Goal: Transaction & Acquisition: Book appointment/travel/reservation

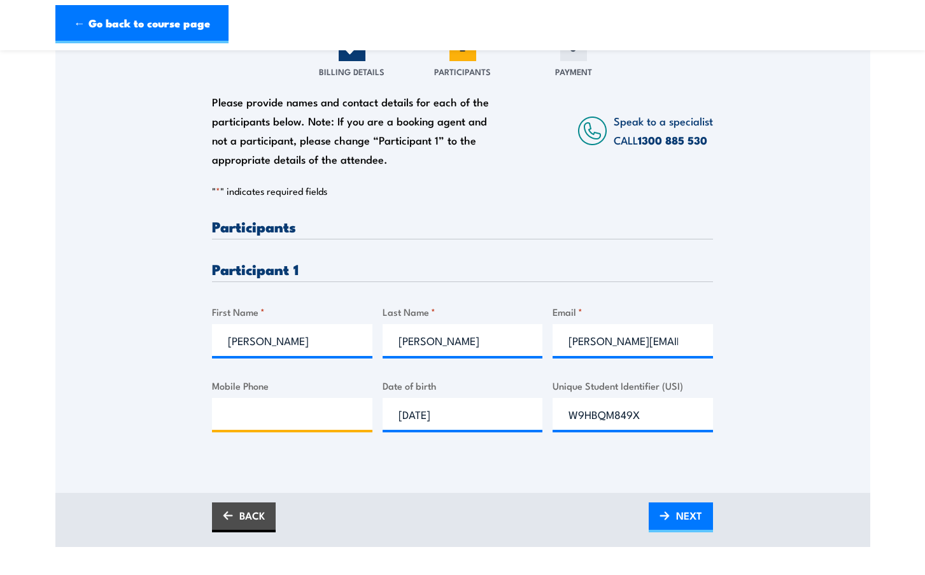
click at [253, 416] on input "Mobile Phone" at bounding box center [292, 414] width 160 height 32
paste input "0491 727 180"
click at [229, 421] on input "0491 727 180" at bounding box center [292, 414] width 160 height 32
type input "0491 727 180"
click at [672, 525] on link "NEXT" at bounding box center [681, 517] width 64 height 30
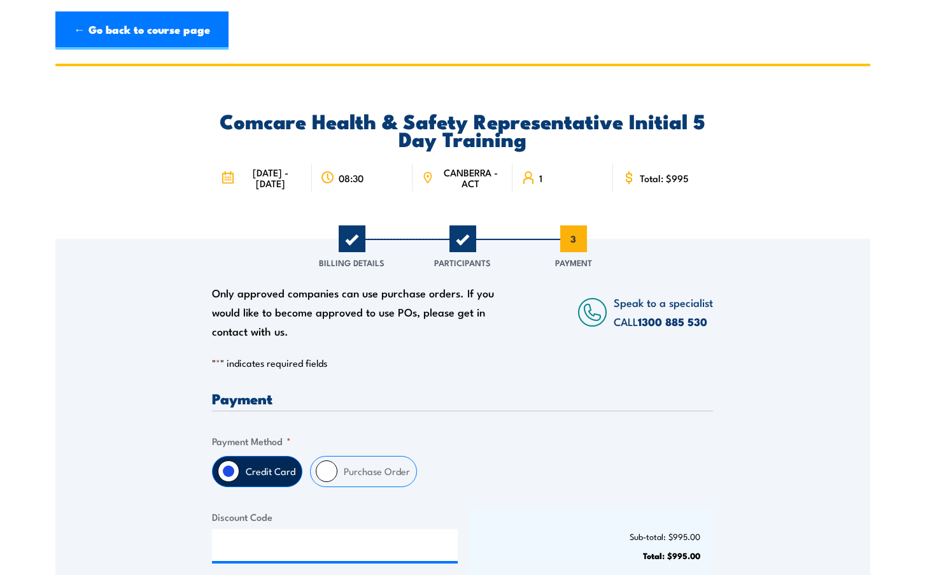
scroll to position [127, 0]
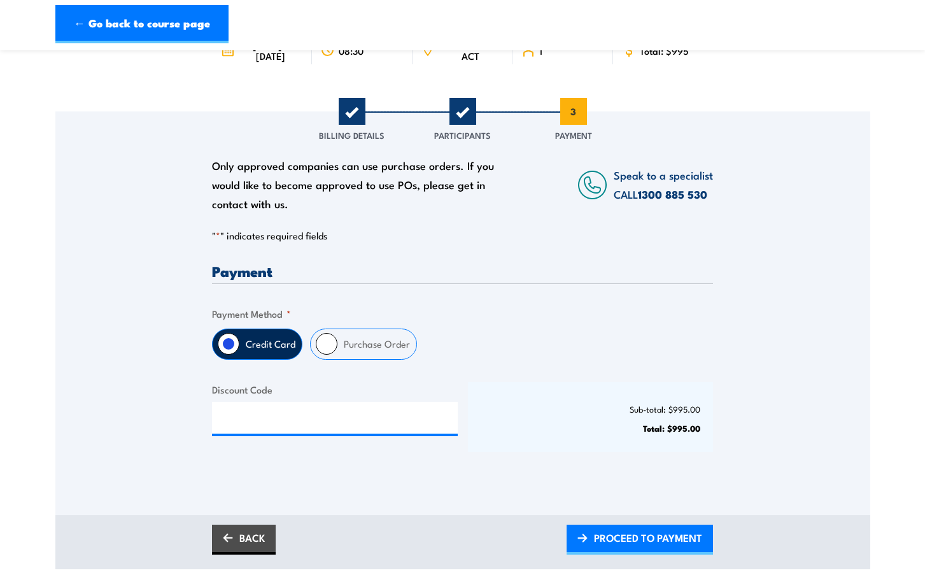
click at [325, 355] on input "Purchase Order" at bounding box center [327, 344] width 22 height 22
radio input "true"
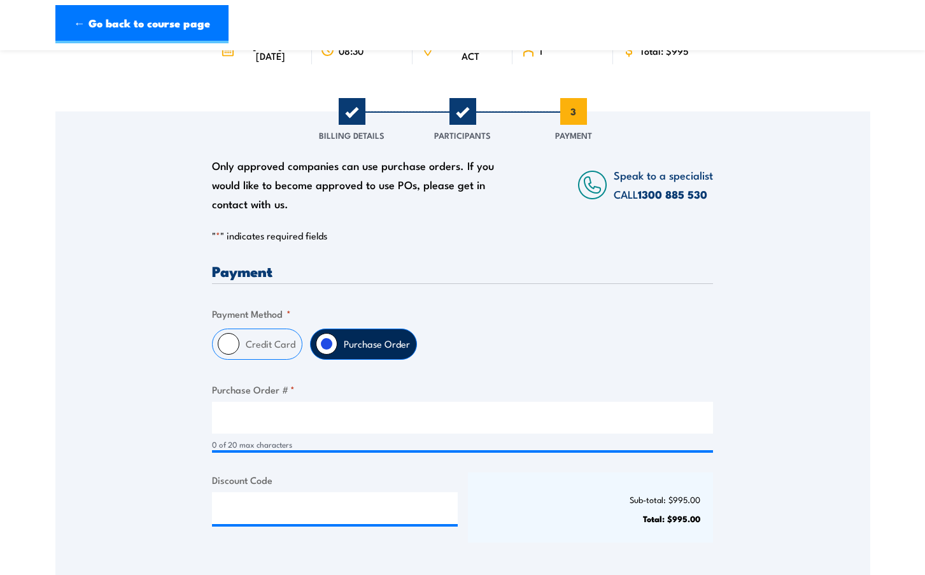
scroll to position [255, 0]
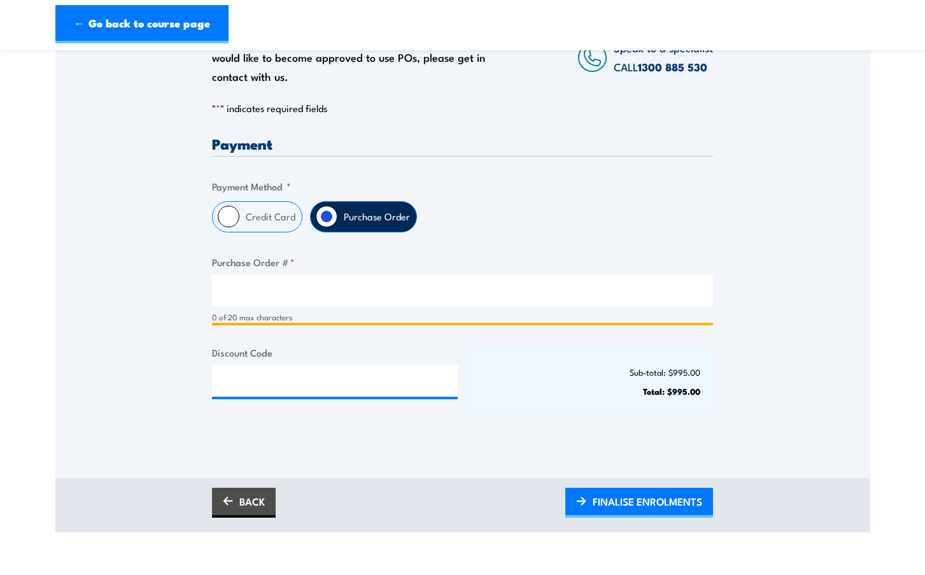
click at [290, 306] on input "Purchase Order # *" at bounding box center [462, 290] width 501 height 32
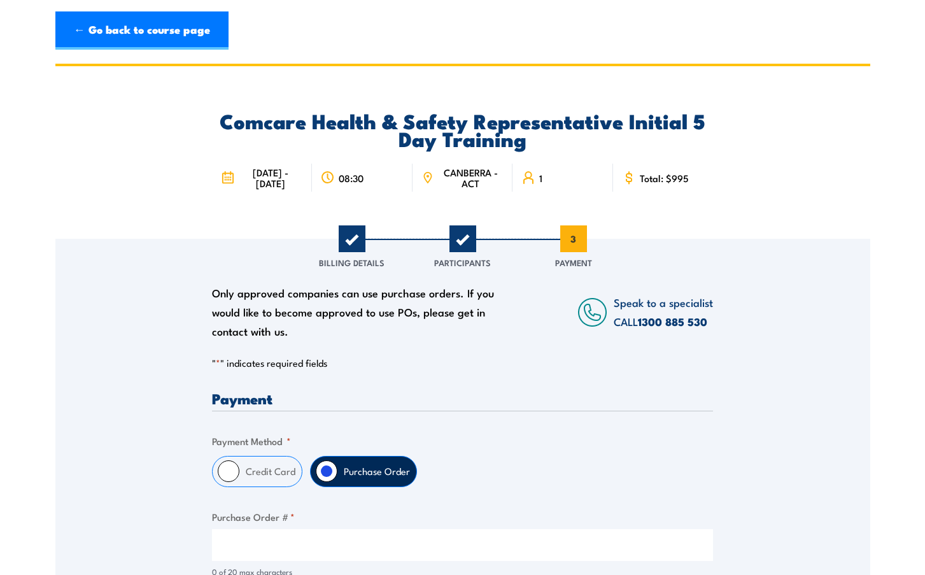
scroll to position [191, 0]
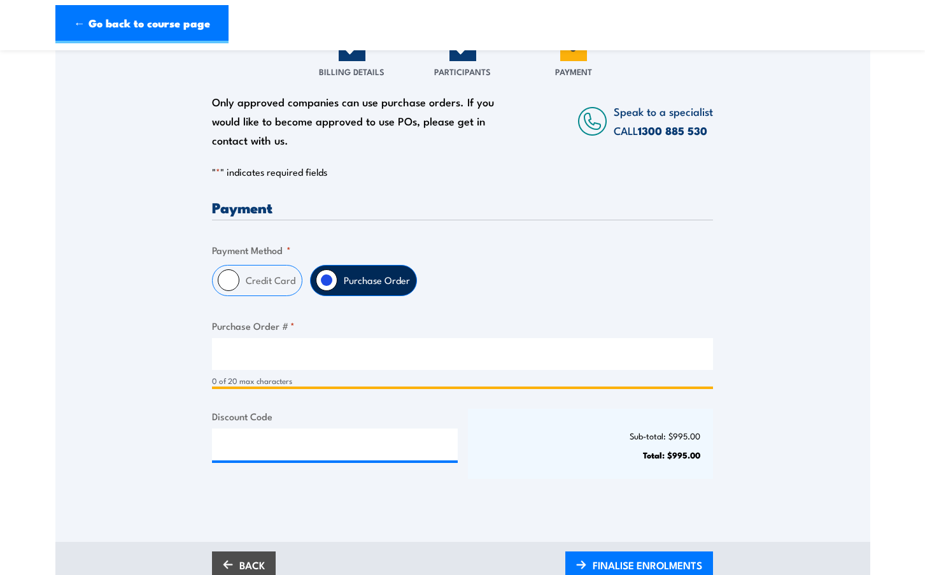
click at [421, 367] on input "Purchase Order # *" at bounding box center [462, 354] width 501 height 32
paste input "1202276"
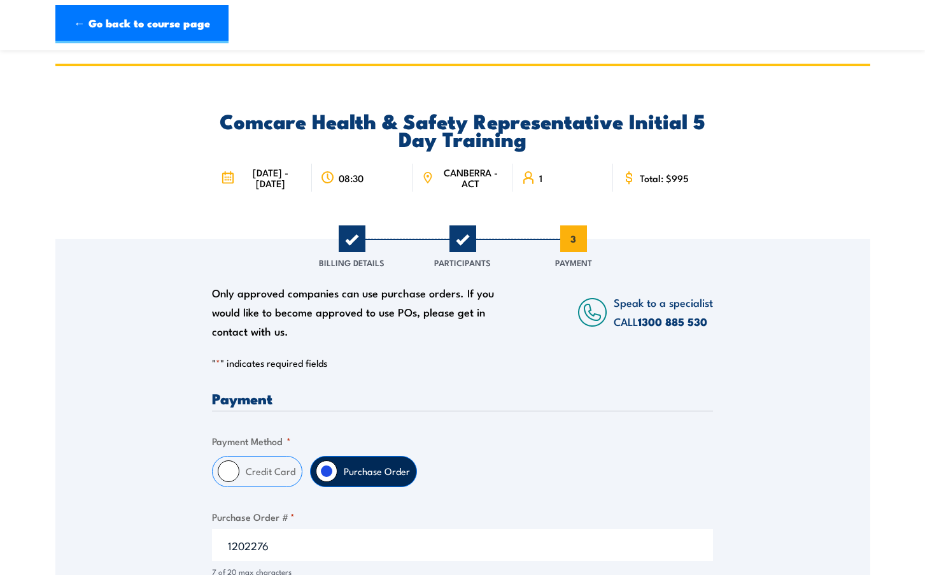
scroll to position [127, 0]
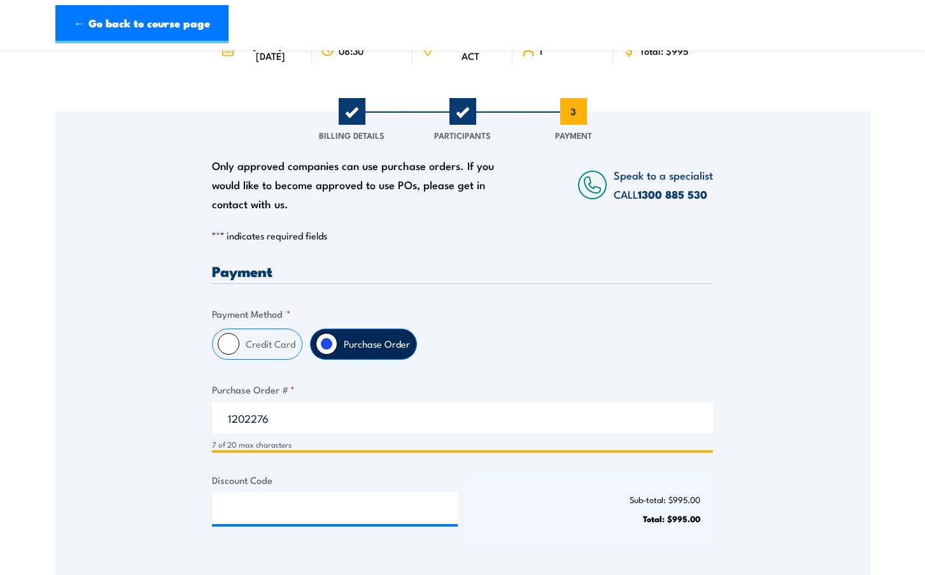
drag, startPoint x: 285, startPoint y: 425, endPoint x: 151, endPoint y: 434, distance: 134.0
click at [150, 432] on div "Only approved companies can use purchase orders. If you would like to become ap…" at bounding box center [462, 340] width 815 height 458
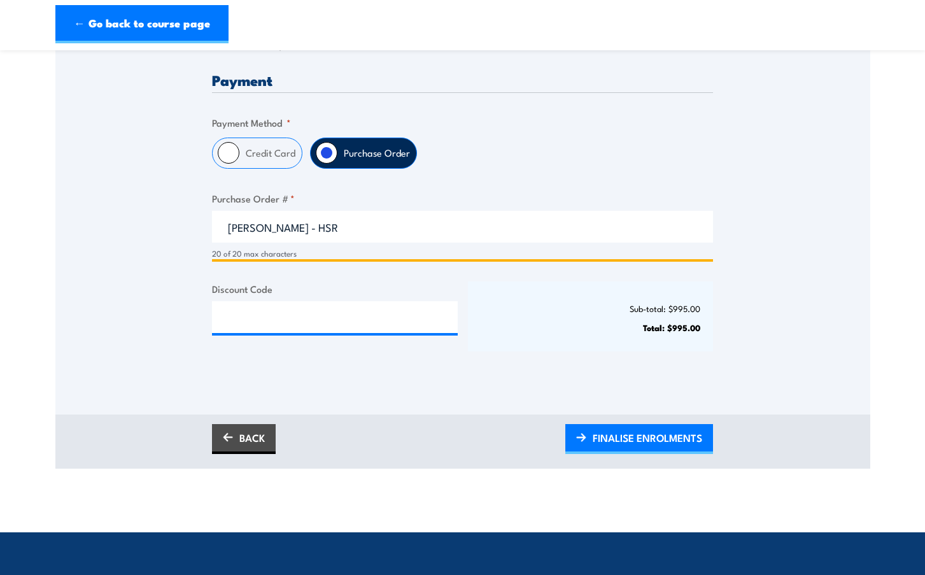
type input "[PERSON_NAME] - HSR"
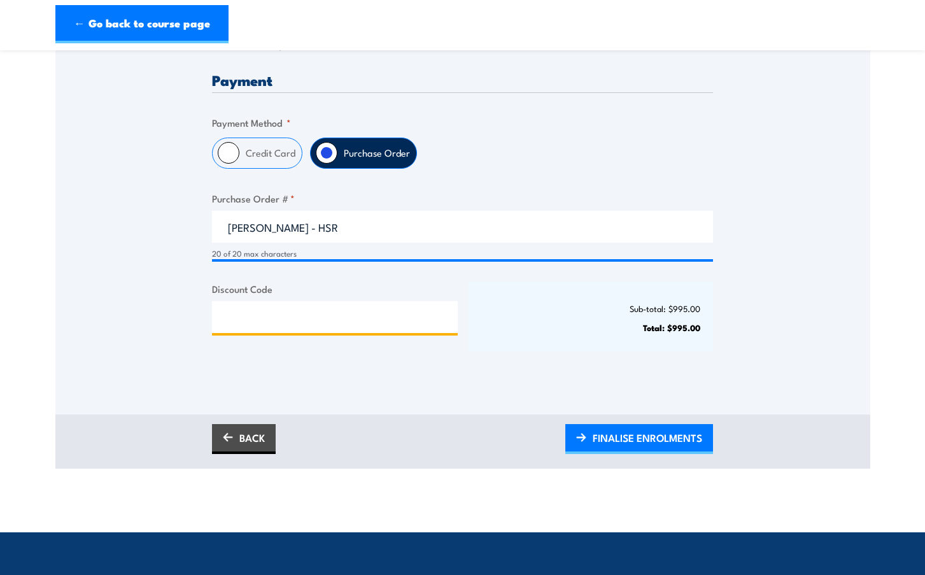
click at [252, 326] on input "Discount Code" at bounding box center [335, 317] width 246 height 32
type input "T"
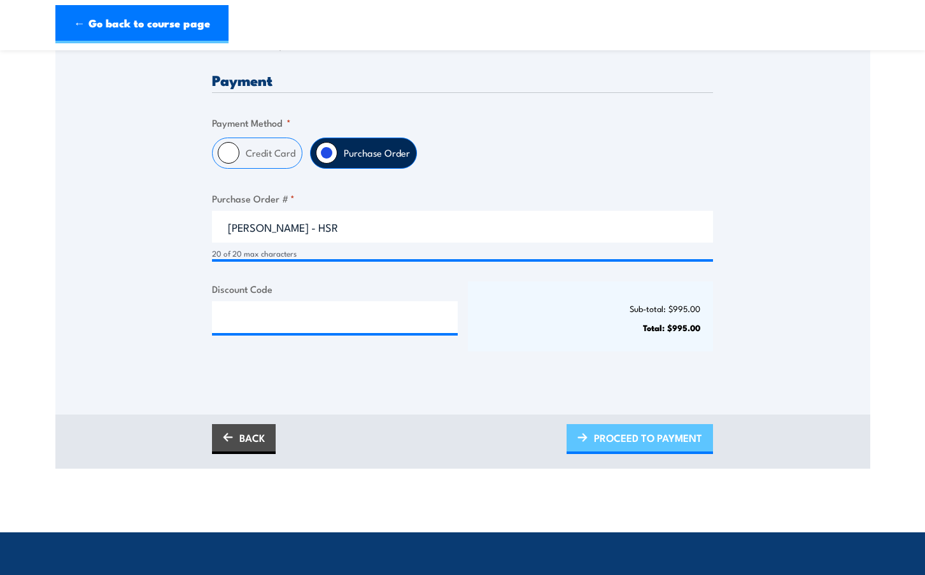
click at [654, 448] on span "PROCEED TO PAYMENT" at bounding box center [648, 438] width 108 height 34
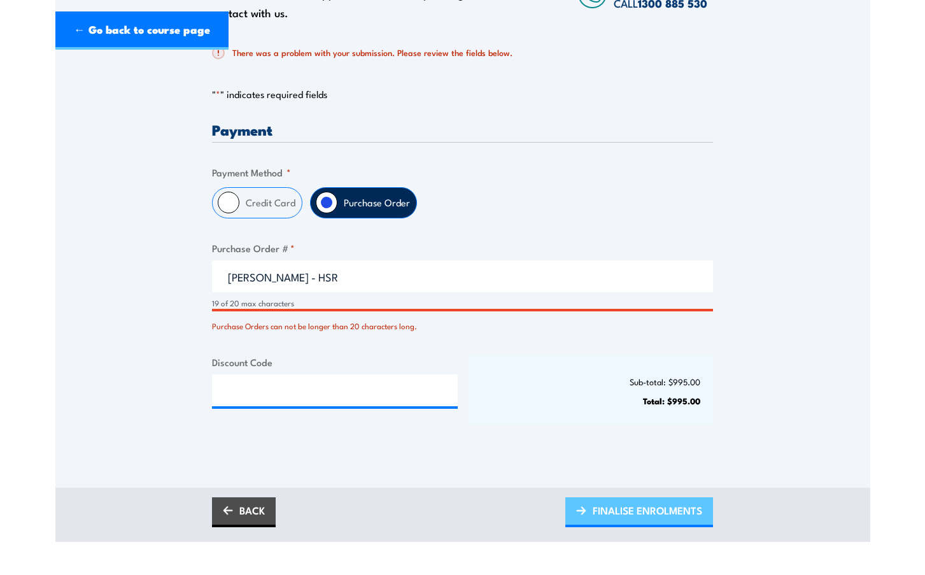
scroll to position [0, 0]
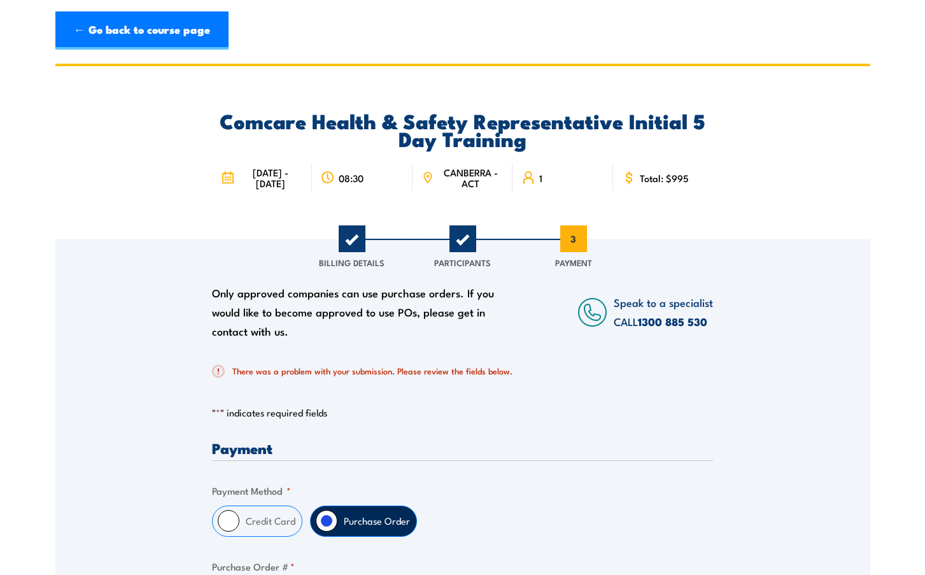
click at [487, 371] on div "There was a problem with your submission. Please review the fields below." at bounding box center [462, 371] width 501 height 38
click at [519, 389] on div "There was a problem with your submission. Please review the fields below." at bounding box center [462, 371] width 501 height 38
click at [515, 377] on h2 "There was a problem with your submission. Please review the fields below." at bounding box center [457, 371] width 491 height 13
click at [132, 36] on link "← Go back to course page" at bounding box center [141, 30] width 173 height 38
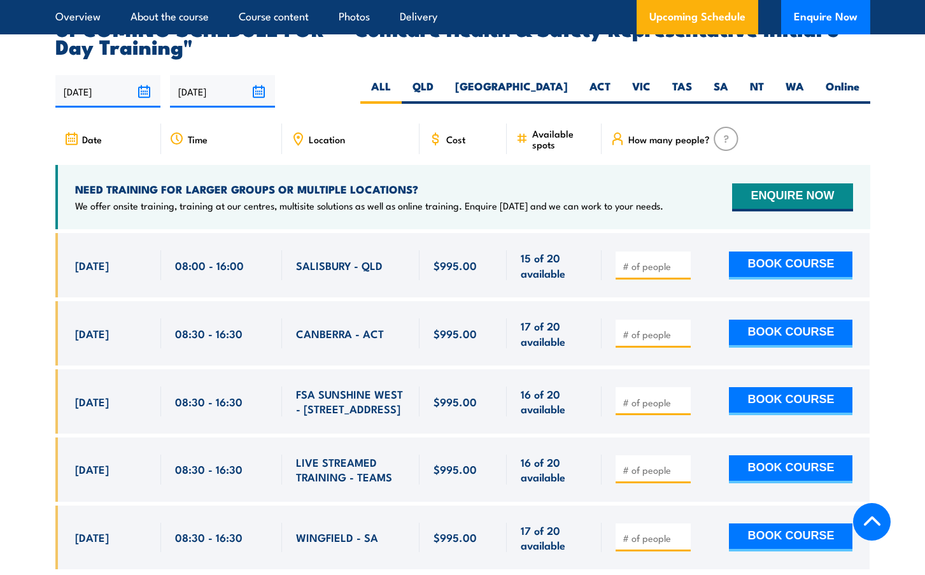
click at [644, 328] on input "number" at bounding box center [655, 334] width 64 height 13
type input "1"
click at [772, 320] on button "BOOK COURSE" at bounding box center [790, 334] width 123 height 28
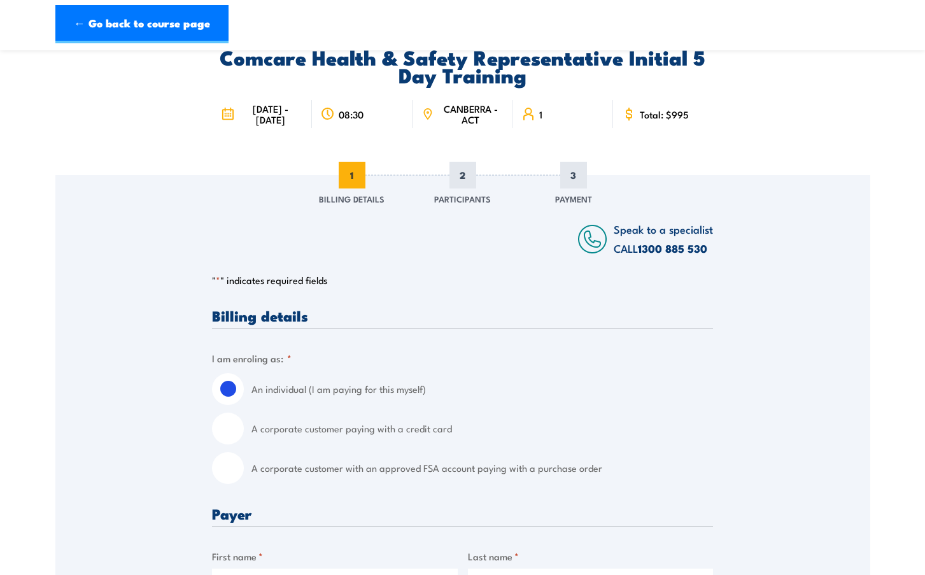
scroll to position [127, 0]
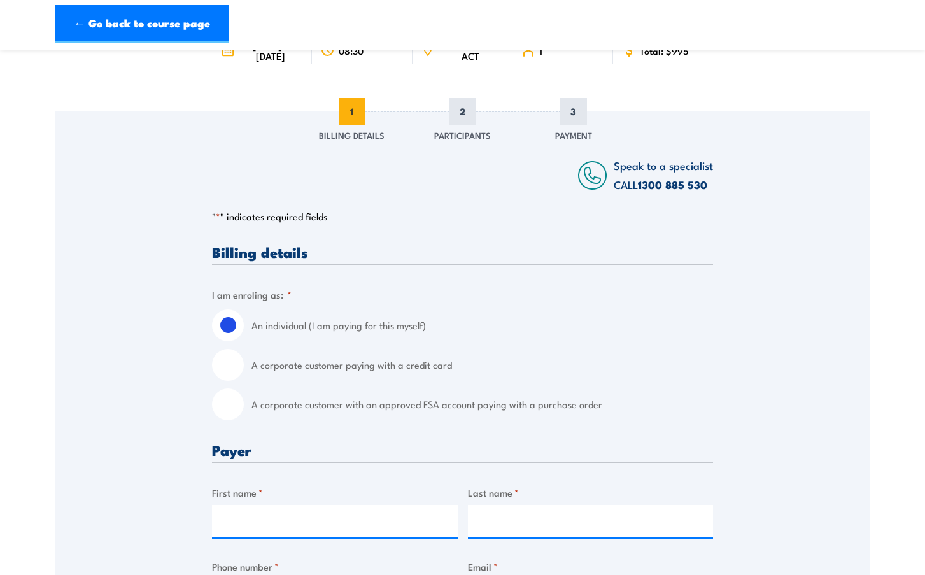
click at [225, 419] on input "A corporate customer with an approved FSA account paying with a purchase order" at bounding box center [228, 404] width 32 height 32
radio input "true"
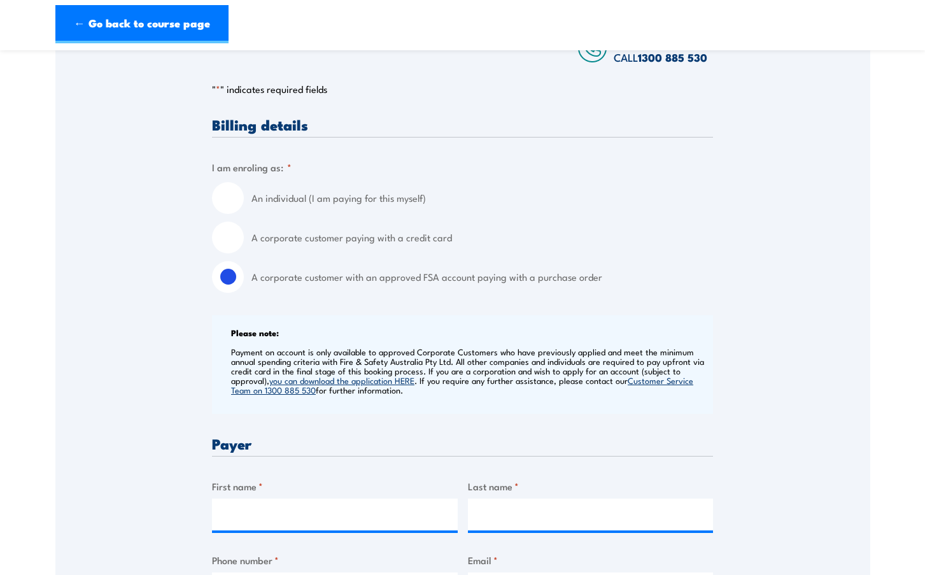
scroll to position [318, 0]
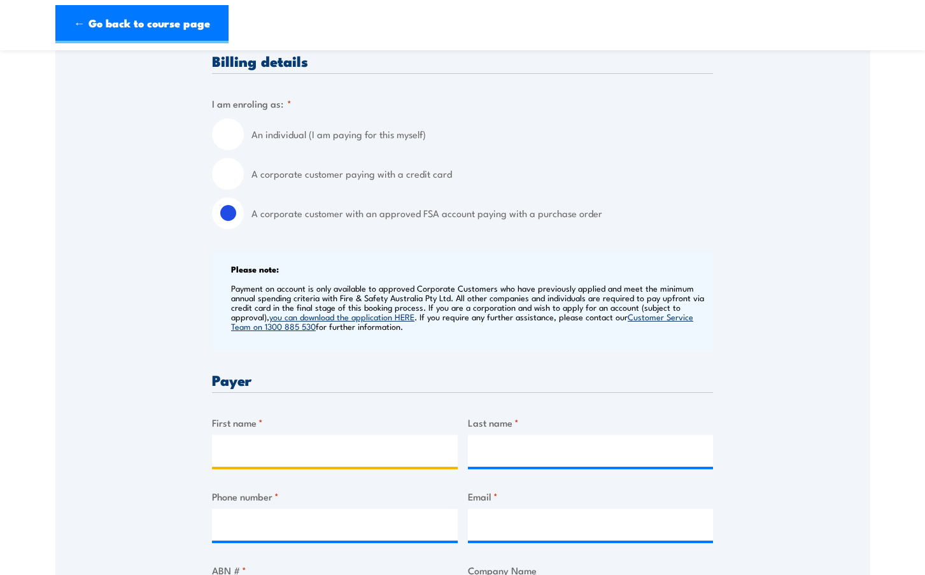
click at [297, 463] on input "First name *" at bounding box center [335, 451] width 246 height 32
type input "[PERSON_NAME]"
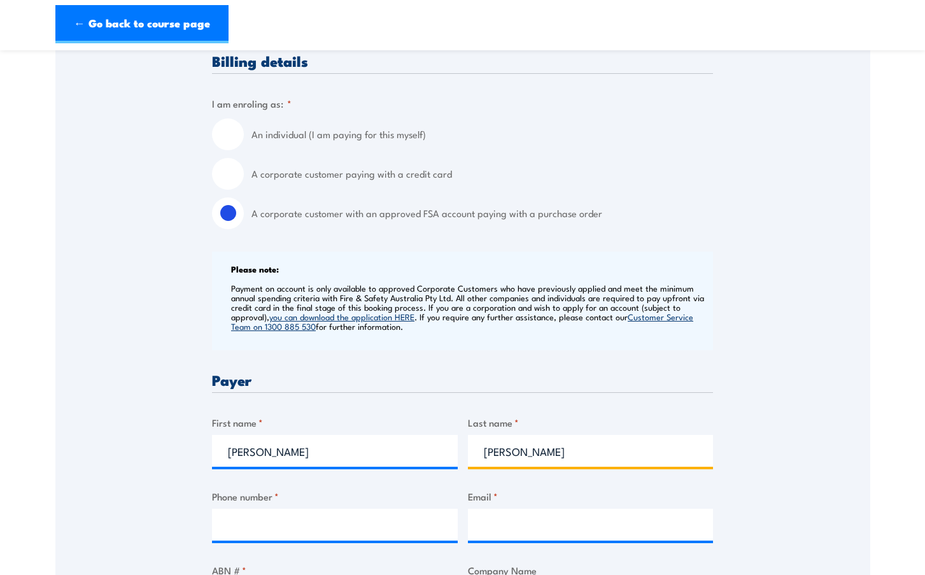
drag, startPoint x: 483, startPoint y: 465, endPoint x: 487, endPoint y: 473, distance: 8.5
click at [484, 465] on input "jackson" at bounding box center [591, 451] width 246 height 32
type input "[PERSON_NAME]"
click at [267, 536] on input "Phone number *" at bounding box center [335, 525] width 246 height 32
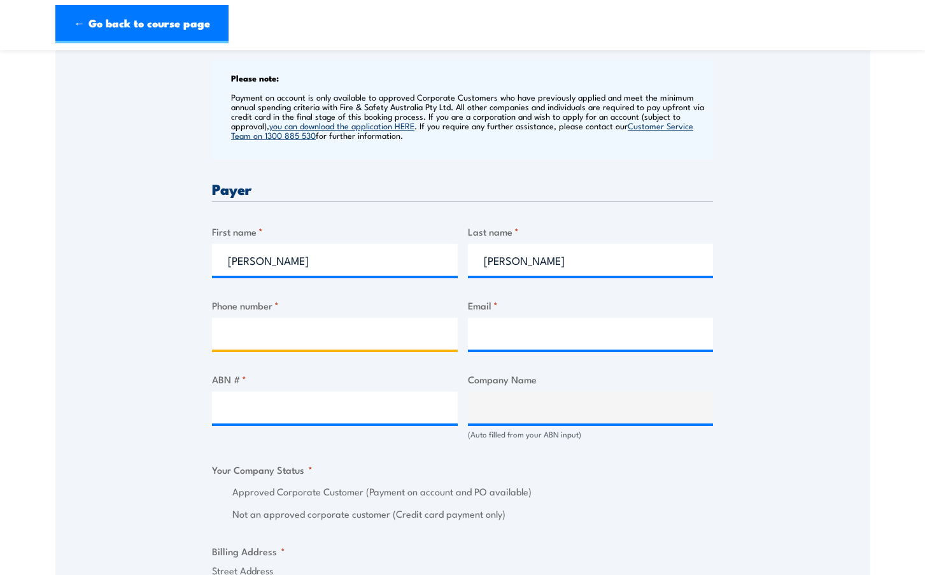
scroll to position [573, 0]
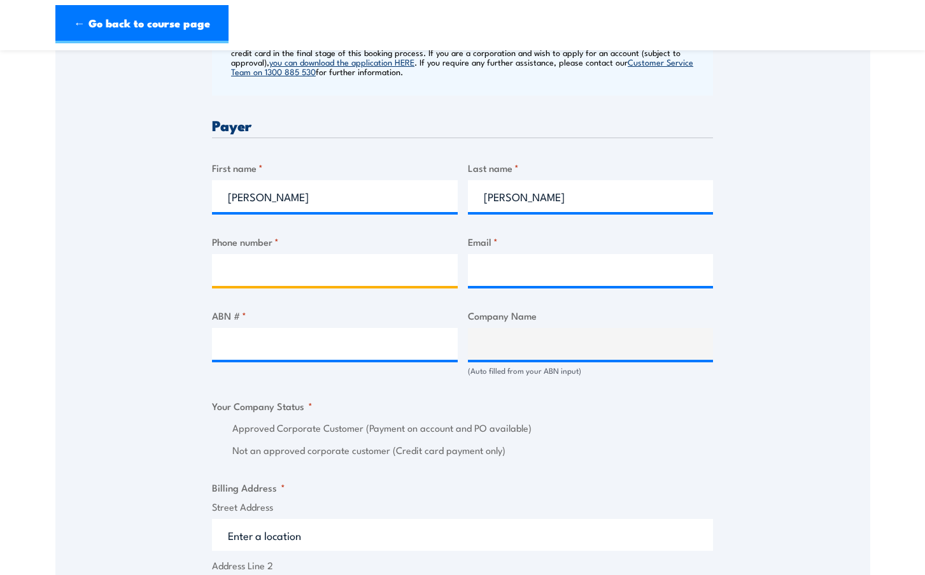
click at [302, 280] on input "Phone number *" at bounding box center [335, 270] width 246 height 32
